Goal: Information Seeking & Learning: Learn about a topic

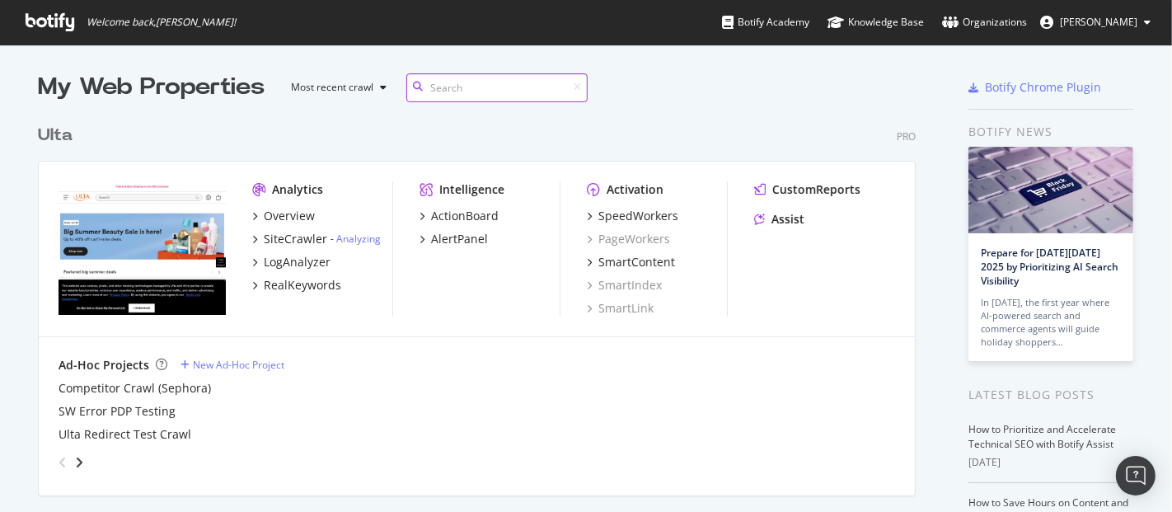
scroll to position [661, 877]
click at [630, 214] on div "SpeedWorkers" at bounding box center [639, 216] width 80 height 16
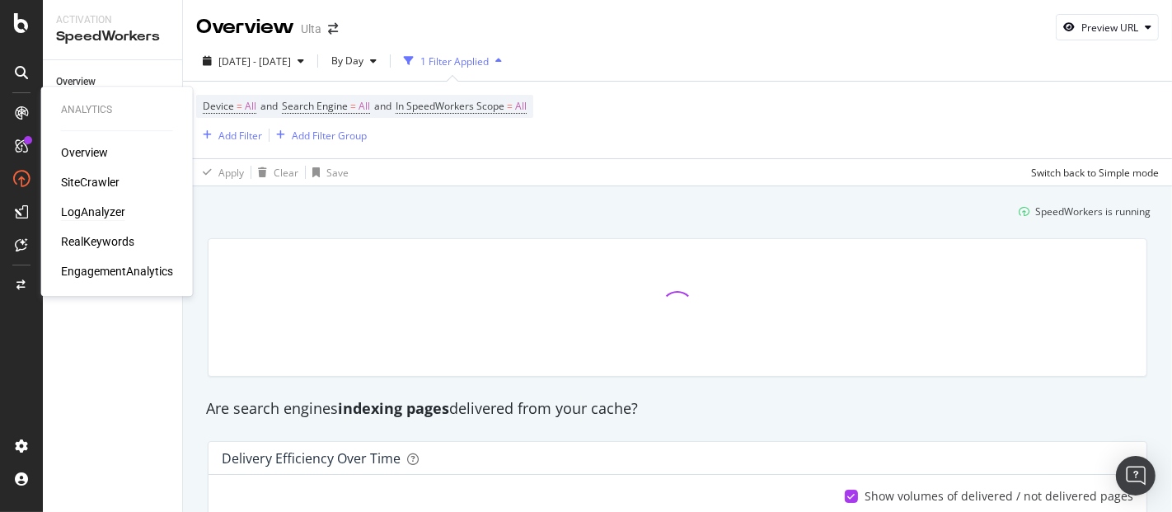
click at [88, 206] on div "LogAnalyzer" at bounding box center [93, 212] width 64 height 16
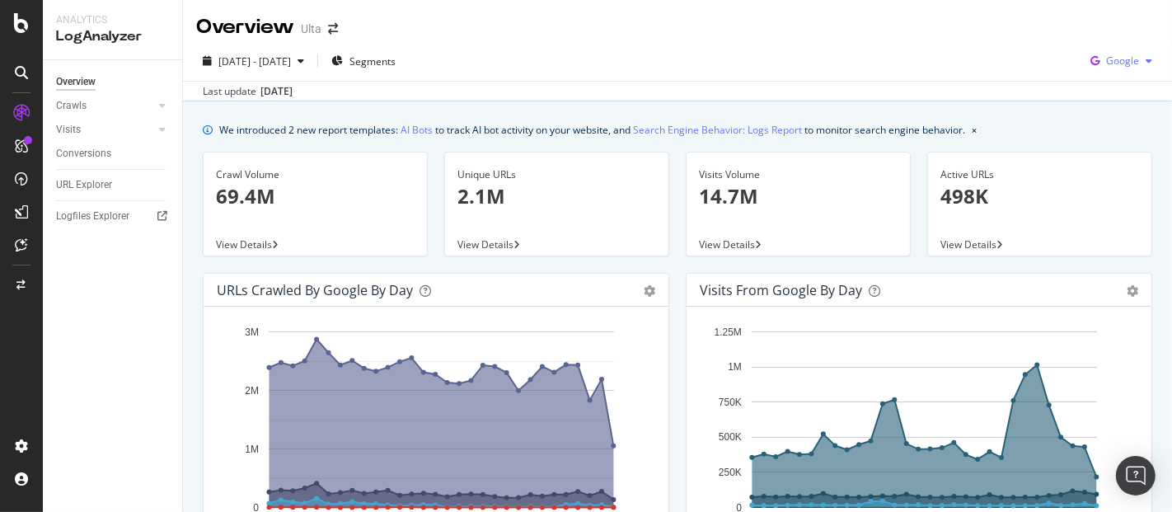
click at [1113, 62] on span "Google" at bounding box center [1122, 61] width 33 height 14
click at [1104, 156] on span "OpenAI" at bounding box center [1121, 155] width 61 height 15
